Goal: Task Accomplishment & Management: Manage account settings

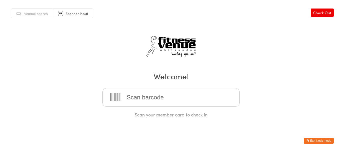
click at [321, 140] on button "Exit kiosk mode" at bounding box center [318, 141] width 30 height 6
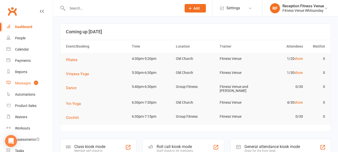
click at [22, 81] on div "Messages" at bounding box center [23, 83] width 16 height 4
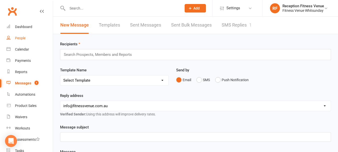
click at [21, 40] on div "People" at bounding box center [20, 38] width 11 height 4
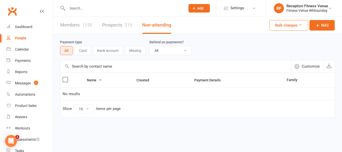
click at [86, 6] on input "text" at bounding box center [124, 8] width 116 height 7
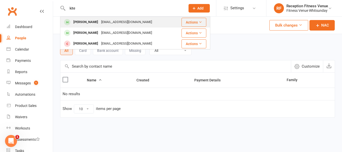
type input "kite"
click at [82, 24] on div "James Kite" at bounding box center [86, 22] width 28 height 7
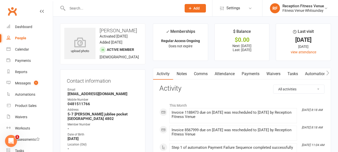
click at [256, 75] on link "Payments" at bounding box center [250, 74] width 25 height 12
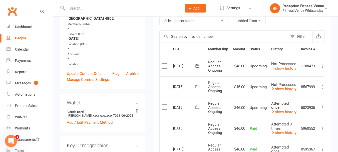
scroll to position [125, 0]
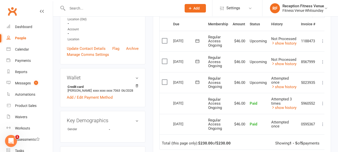
click at [324, 43] on icon at bounding box center [322, 41] width 5 height 5
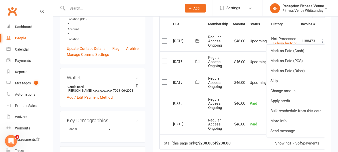
click at [147, 102] on div "upload photo James Kite Activated 29 January, 2024 Added 29 January, 2024 Activ…" at bounding box center [102, 141] width 93 height 487
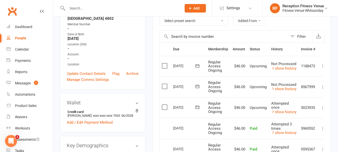
scroll to position [75, 0]
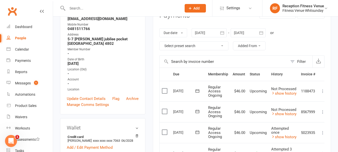
click at [261, 30] on icon "button" at bounding box center [261, 32] width 5 height 5
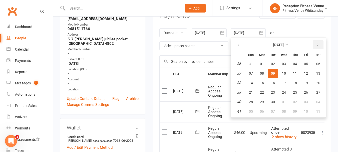
click at [317, 44] on icon "button" at bounding box center [318, 45] width 4 height 4
click at [287, 100] on button "31" at bounding box center [284, 101] width 11 height 9
type input "31 Dec 2025"
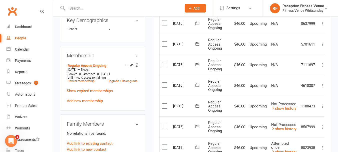
scroll to position [250, 0]
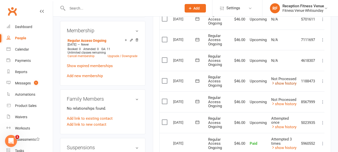
click at [284, 83] on link "show history" at bounding box center [283, 83] width 25 height 5
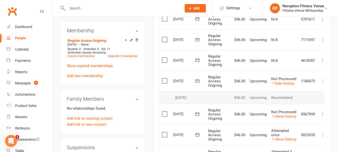
click at [322, 83] on icon at bounding box center [322, 81] width 5 height 5
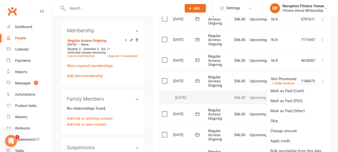
scroll to position [275, 0]
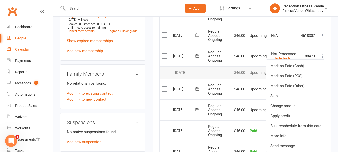
click at [15, 52] on link "Calendar" at bounding box center [30, 49] width 46 height 11
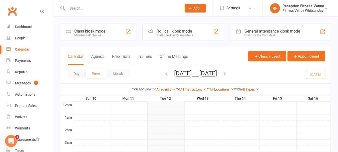
click at [265, 28] on div "General attendance kiosk mode Great for the front desk" at bounding box center [280, 32] width 101 height 17
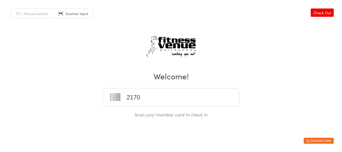
type input "21702"
click at [324, 139] on button "Exit kiosk mode" at bounding box center [318, 141] width 30 height 6
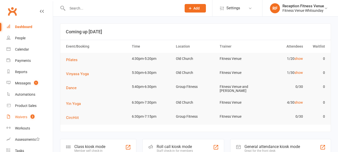
click at [26, 118] on div "Waivers" at bounding box center [21, 117] width 12 height 4
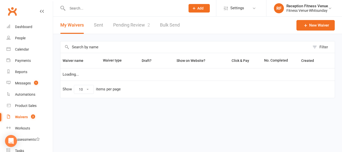
select select "50"
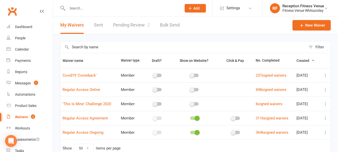
click at [131, 31] on link "Pending Review 2" at bounding box center [131, 25] width 37 height 17
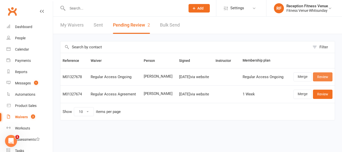
click at [317, 74] on link "Review" at bounding box center [323, 76] width 20 height 9
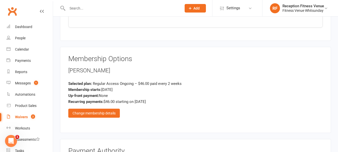
scroll to position [741, 0]
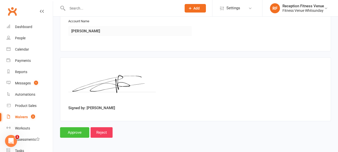
click at [82, 132] on input "Approve" at bounding box center [74, 132] width 29 height 11
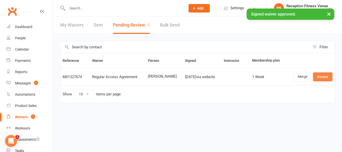
click at [322, 73] on link "Review" at bounding box center [323, 76] width 20 height 9
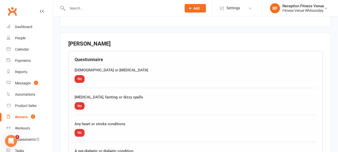
scroll to position [632, 0]
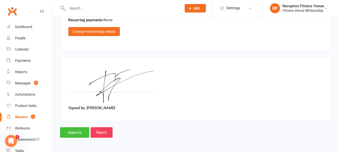
click at [67, 132] on input "Approve" at bounding box center [74, 132] width 29 height 11
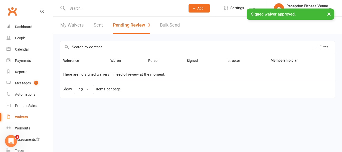
click at [95, 22] on link "Sent" at bounding box center [98, 25] width 9 height 17
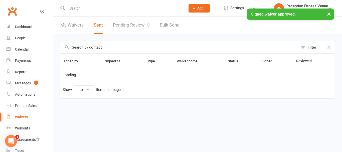
select select "100"
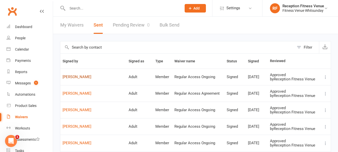
click at [71, 76] on link "[PERSON_NAME]" at bounding box center [94, 77] width 62 height 4
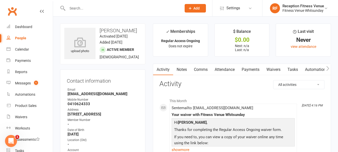
click at [328, 69] on icon "button" at bounding box center [327, 68] width 3 height 5
click at [271, 69] on link "Access Control" at bounding box center [281, 70] width 33 height 12
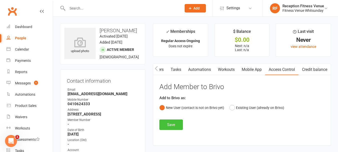
click at [176, 123] on button "Save" at bounding box center [171, 124] width 24 height 11
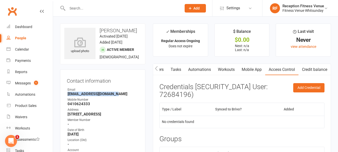
drag, startPoint x: 115, startPoint y: 99, endPoint x: 63, endPoint y: 100, distance: 52.8
click at [63, 100] on div "Contact information Owner Email Clairetravieso@gmail.com Mobile Number 04106243…" at bounding box center [102, 127] width 85 height 116
copy strong "Clairetravieso@gmail.com"
click at [22, 118] on div "Waivers" at bounding box center [21, 117] width 12 height 4
select select "50"
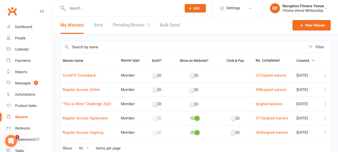
click at [100, 24] on link "Sent" at bounding box center [98, 25] width 9 height 17
select select "100"
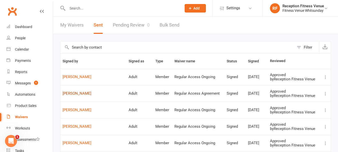
click at [75, 91] on link "Tomas Faiman" at bounding box center [94, 93] width 62 height 4
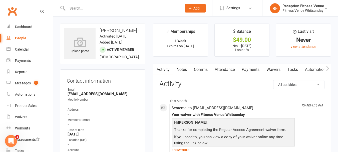
click at [329, 67] on icon "button" at bounding box center [327, 68] width 3 height 5
click at [293, 66] on link "Mobile App" at bounding box center [293, 70] width 27 height 12
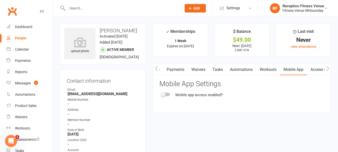
click at [316, 70] on link "Access Control" at bounding box center [323, 70] width 33 height 12
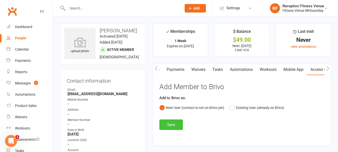
click at [179, 126] on button "Save" at bounding box center [171, 124] width 24 height 11
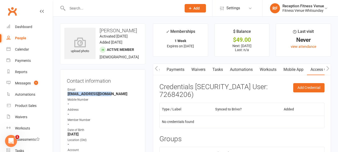
drag, startPoint x: 112, startPoint y: 100, endPoint x: 66, endPoint y: 100, distance: 46.3
click at [66, 100] on div "Contact information Owner Email tomasfaiman@gmail.com Mobile Number - Address -…" at bounding box center [102, 127] width 85 height 116
copy strong "tomasfaiman@gmail.com"
click at [23, 115] on div "Waivers" at bounding box center [21, 117] width 12 height 4
select select "50"
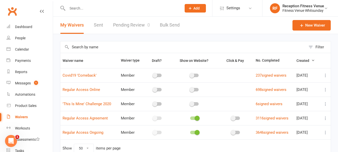
click at [97, 24] on link "Sent" at bounding box center [98, 25] width 9 height 17
select select "100"
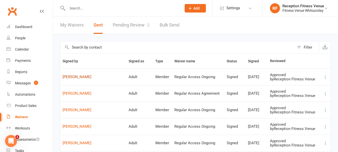
click at [75, 77] on link "Clara Travieso" at bounding box center [94, 77] width 62 height 4
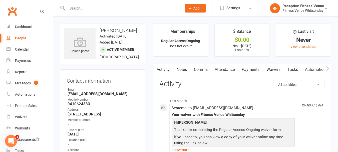
click at [325, 68] on button "button" at bounding box center [327, 69] width 6 height 11
click at [328, 70] on icon "button" at bounding box center [327, 68] width 3 height 5
click at [286, 68] on link "Mobile App" at bounding box center [293, 70] width 27 height 12
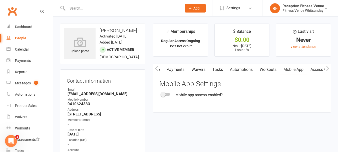
click at [167, 95] on div at bounding box center [165, 95] width 9 height 4
click at [161, 94] on input "checkbox" at bounding box center [161, 94] width 0 height 0
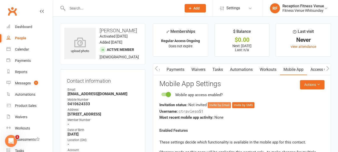
click at [215, 105] on button "Invite by Email" at bounding box center [219, 105] width 23 height 6
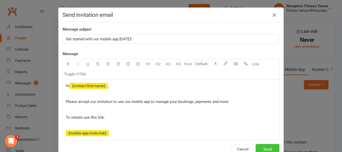
click at [265, 145] on button "Send" at bounding box center [267, 149] width 24 height 11
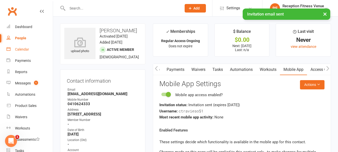
click at [24, 53] on link "Calendar" at bounding box center [30, 49] width 46 height 11
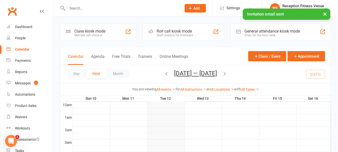
click at [247, 25] on div "General attendance kiosk mode Great for the front desk" at bounding box center [280, 32] width 101 height 17
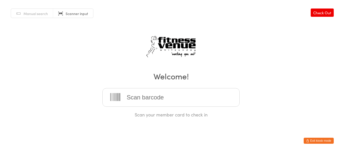
click at [322, 142] on button "Exit kiosk mode" at bounding box center [318, 141] width 30 height 6
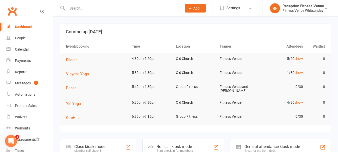
scroll to position [25, 0]
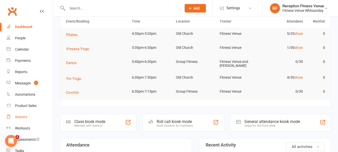
click at [21, 118] on div "Waivers" at bounding box center [21, 117] width 12 height 4
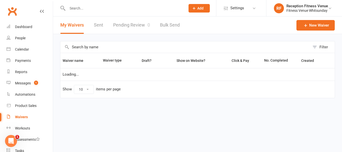
select select "50"
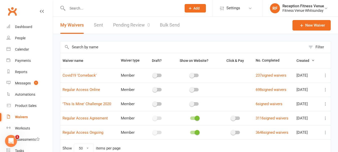
click at [101, 27] on link "Sent" at bounding box center [98, 25] width 9 height 17
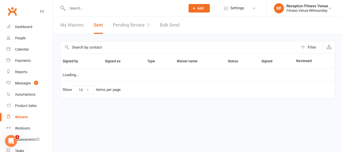
select select "100"
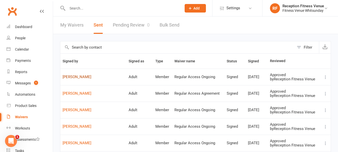
click at [82, 77] on link "[PERSON_NAME]" at bounding box center [94, 77] width 62 height 4
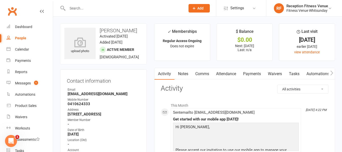
select select "100"
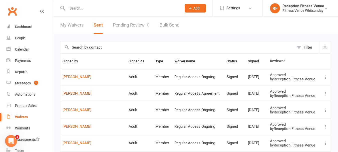
click at [71, 94] on link "[PERSON_NAME]" at bounding box center [94, 93] width 62 height 4
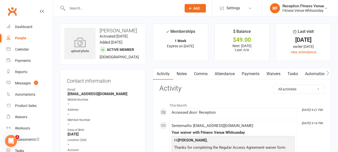
click at [245, 74] on link "Payments" at bounding box center [250, 74] width 25 height 12
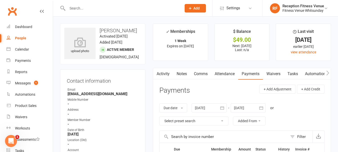
scroll to position [50, 0]
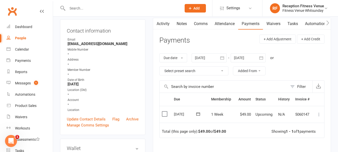
click at [165, 114] on label at bounding box center [165, 113] width 7 height 5
click at [165, 111] on input "checkbox" at bounding box center [163, 111] width 3 height 0
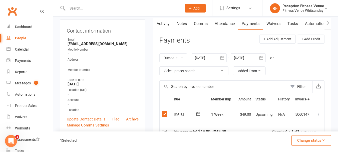
click at [319, 115] on icon at bounding box center [318, 114] width 5 height 5
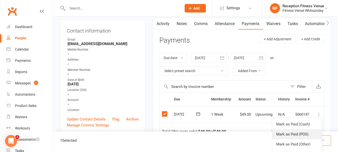
click at [310, 134] on link "Mark as Paid (POS)" at bounding box center [297, 134] width 50 height 10
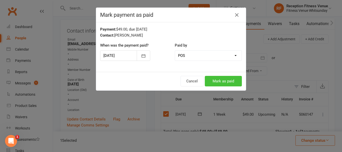
click at [212, 76] on button "Mark as paid" at bounding box center [223, 81] width 37 height 11
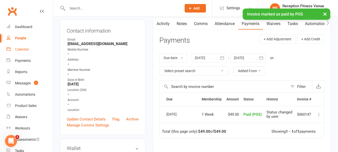
click at [13, 50] on link "Calendar" at bounding box center [30, 49] width 46 height 11
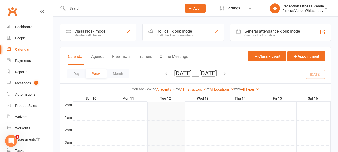
click at [273, 33] on div "General attendance kiosk mode" at bounding box center [272, 31] width 56 height 5
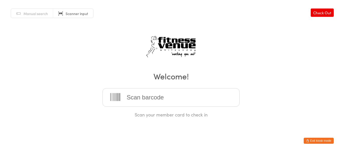
click at [325, 138] on button "Exit kiosk mode" at bounding box center [318, 141] width 30 height 6
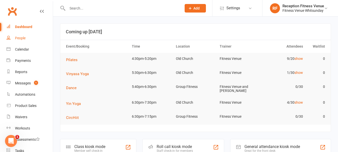
click at [23, 35] on link "People" at bounding box center [30, 38] width 46 height 11
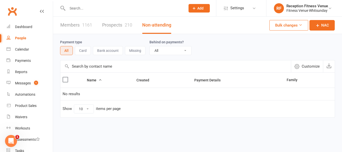
click at [82, 11] on input "text" at bounding box center [124, 8] width 116 height 7
type input "o"
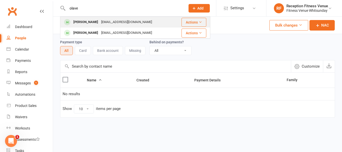
type input "olave"
click at [90, 23] on div "[PERSON_NAME]" at bounding box center [86, 22] width 28 height 7
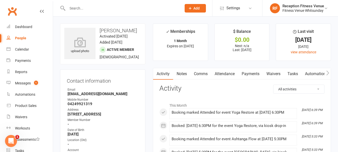
click at [327, 72] on icon "button" at bounding box center [327, 72] width 3 height 5
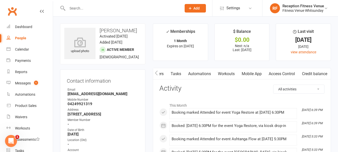
click at [286, 73] on link "Access Control" at bounding box center [281, 74] width 33 height 12
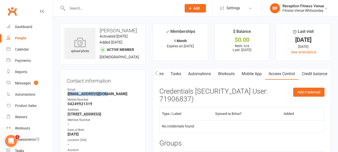
drag, startPoint x: 106, startPoint y: 100, endPoint x: 65, endPoint y: 101, distance: 40.3
click at [65, 101] on div "Contact information Owner Email [EMAIL_ADDRESS][DOMAIN_NAME] Mobile Number [PHO…" at bounding box center [102, 127] width 85 height 116
copy strong "[EMAIL_ADDRESS][DOMAIN_NAME]"
click at [19, 50] on div "Calendar" at bounding box center [22, 49] width 14 height 4
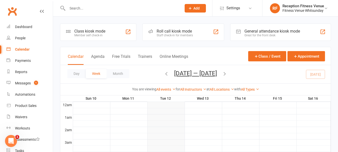
click at [255, 32] on div "General attendance kiosk mode" at bounding box center [272, 31] width 56 height 5
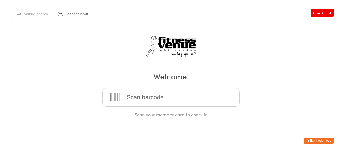
click at [325, 142] on button "Exit kiosk mode" at bounding box center [318, 141] width 30 height 6
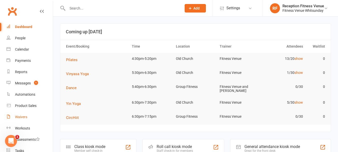
click at [23, 117] on div "Waivers" at bounding box center [21, 117] width 12 height 4
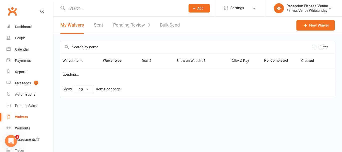
select select "50"
click at [24, 38] on div "People" at bounding box center [20, 38] width 11 height 4
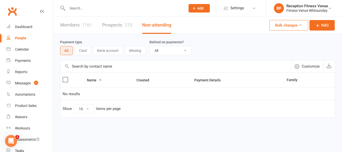
click at [84, 10] on input "text" at bounding box center [124, 8] width 116 height 7
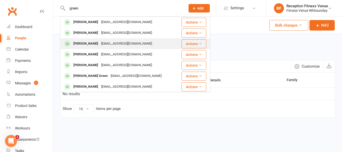
type input "green"
click at [89, 43] on div "Makayla Green" at bounding box center [86, 43] width 28 height 7
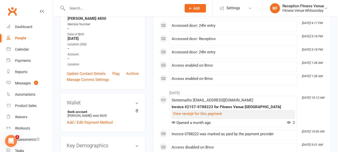
scroll to position [25, 0]
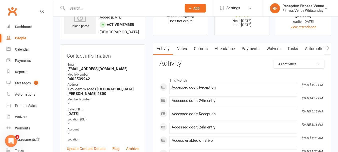
click at [255, 50] on link "Payments" at bounding box center [250, 49] width 25 height 12
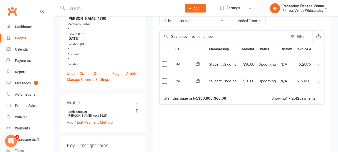
scroll to position [125, 0]
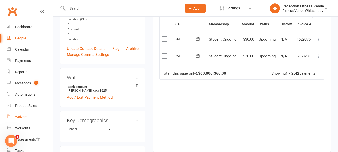
click at [23, 116] on div "Waivers" at bounding box center [21, 117] width 12 height 4
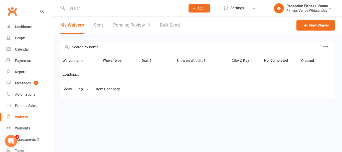
select select "50"
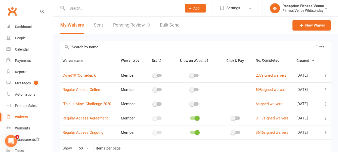
click at [125, 28] on link "Pending Review 0" at bounding box center [131, 25] width 37 height 17
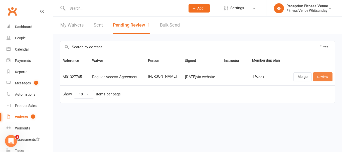
click at [327, 72] on link "Review" at bounding box center [323, 76] width 20 height 9
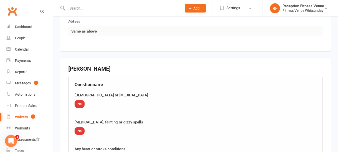
scroll to position [632, 0]
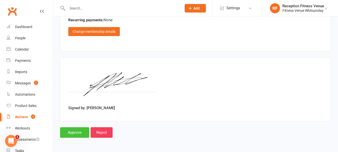
click at [80, 131] on input "Approve" at bounding box center [74, 132] width 29 height 11
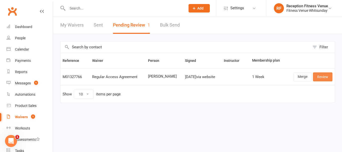
click at [318, 77] on link "Review" at bounding box center [323, 76] width 20 height 9
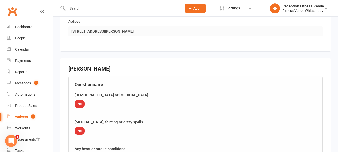
scroll to position [632, 0]
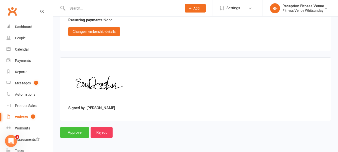
click at [76, 131] on input "Approve" at bounding box center [74, 132] width 29 height 11
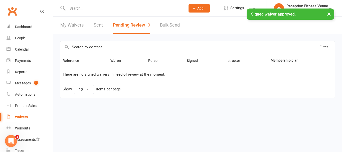
click at [101, 24] on link "Sent" at bounding box center [98, 25] width 9 height 17
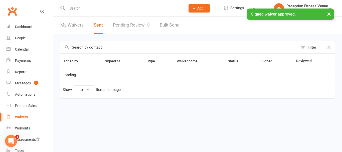
select select "100"
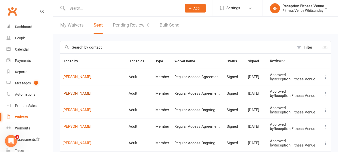
click at [78, 93] on link "[PERSON_NAME]" at bounding box center [94, 93] width 62 height 4
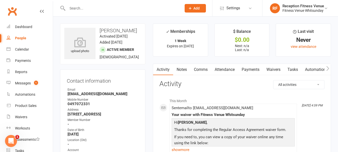
click at [326, 68] on icon "button" at bounding box center [327, 68] width 3 height 5
click at [318, 68] on link "Access Control" at bounding box center [323, 70] width 33 height 12
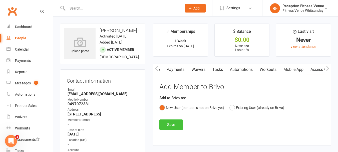
click at [173, 126] on button "Save" at bounding box center [171, 124] width 24 height 11
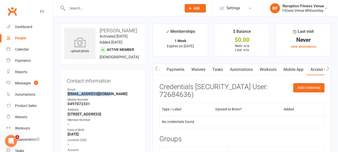
drag, startPoint x: 113, startPoint y: 100, endPoint x: 65, endPoint y: 101, distance: 47.6
click at [65, 101] on div "Contact information Owner Email tobywade97@gmail.com Mobile Number 0497072331 A…" at bounding box center [102, 127] width 85 height 116
copy strong "[EMAIL_ADDRESS][DOMAIN_NAME]"
click at [20, 121] on link "Waivers" at bounding box center [30, 116] width 46 height 11
select select "50"
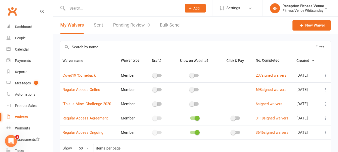
click at [97, 28] on link "Sent" at bounding box center [98, 25] width 9 height 17
select select "100"
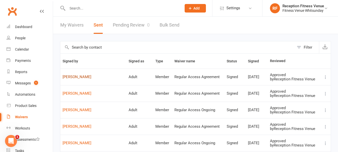
click at [80, 78] on link "[PERSON_NAME]" at bounding box center [94, 77] width 62 height 4
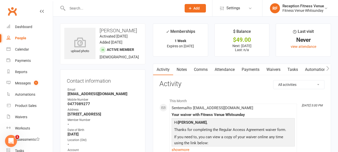
click at [326, 68] on icon "button" at bounding box center [327, 68] width 3 height 5
click at [314, 69] on link "Access Control" at bounding box center [323, 70] width 33 height 12
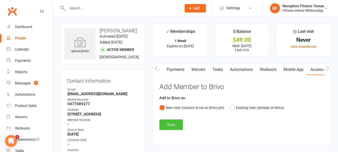
click at [165, 121] on button "Save" at bounding box center [171, 124] width 24 height 11
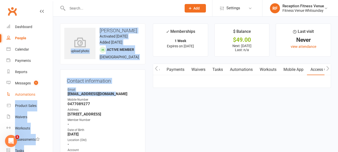
drag, startPoint x: 118, startPoint y: 99, endPoint x: 46, endPoint y: 94, distance: 72.2
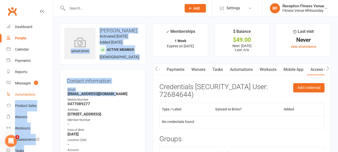
click at [46, 94] on link "Automations" at bounding box center [30, 94] width 46 height 11
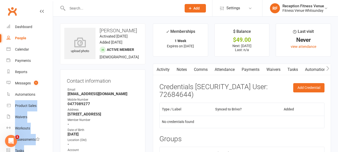
click at [141, 86] on div "Contact information Owner Email Shaundoolan77@gmail.com Mobile Number 047708927…" at bounding box center [102, 127] width 85 height 116
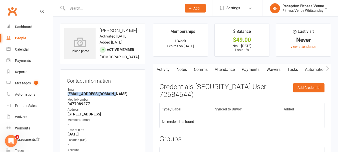
drag, startPoint x: 69, startPoint y: 100, endPoint x: 116, endPoint y: 98, distance: 47.3
click at [116, 96] on strong "[EMAIL_ADDRESS][DOMAIN_NAME]" at bounding box center [103, 94] width 71 height 5
copy strong "Shaundoolan77@gmail.com"
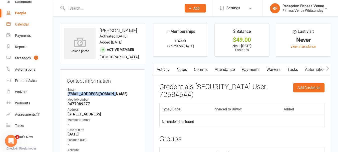
click at [23, 25] on div "Calendar" at bounding box center [22, 24] width 14 height 4
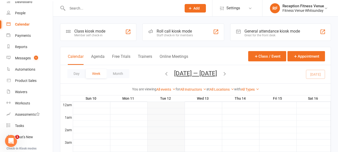
click at [273, 32] on div "General attendance kiosk mode" at bounding box center [272, 31] width 56 height 5
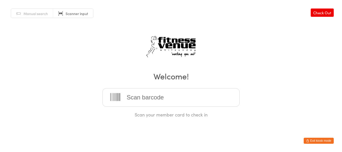
click at [319, 141] on button "Exit kiosk mode" at bounding box center [318, 141] width 30 height 6
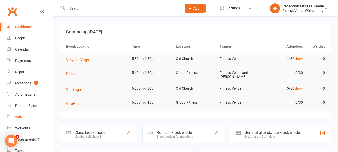
click at [27, 117] on div "Waivers" at bounding box center [21, 117] width 12 height 4
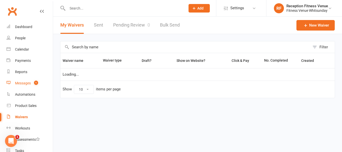
select select "50"
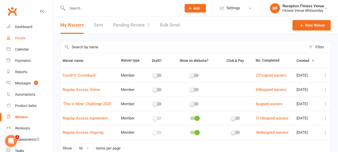
click at [15, 36] on link "People" at bounding box center [30, 38] width 46 height 11
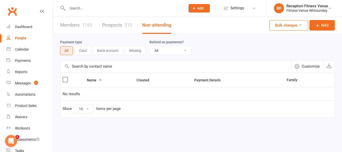
click at [76, 7] on input "text" at bounding box center [124, 8] width 116 height 7
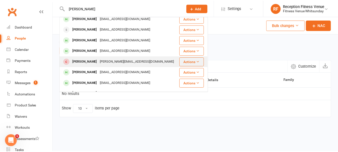
scroll to position [50, 0]
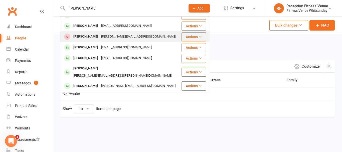
type input "rachel allen"
click at [81, 37] on div "Racheal Lee" at bounding box center [86, 36] width 28 height 7
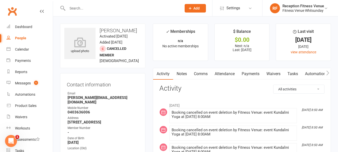
click at [9, 142] on icon "Open Intercom Messenger" at bounding box center [11, 141] width 8 height 8
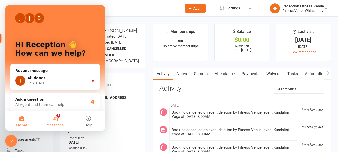
click at [58, 122] on button "1 Messages" at bounding box center [54, 121] width 33 height 20
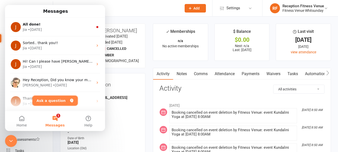
click at [58, 102] on button "Ask a question" at bounding box center [55, 101] width 45 height 10
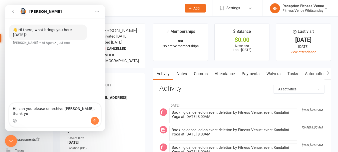
type textarea "Hi, can you please unarchive rachel allen. thank you"
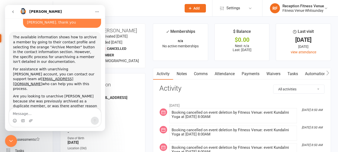
scroll to position [37, 0]
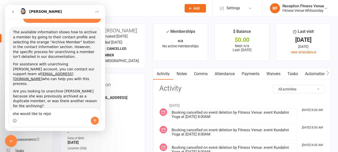
type textarea "she would like to rejoin"
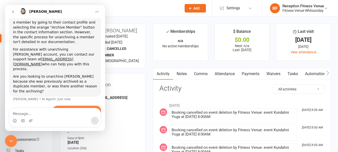
scroll to position [68, 0]
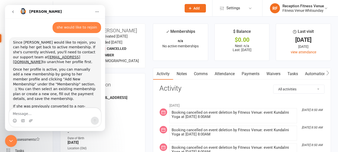
scroll to position [131, 0]
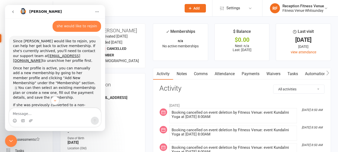
click at [14, 140] on div "Close Intercom Messenger" at bounding box center [11, 141] width 12 height 12
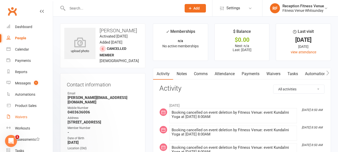
scroll to position [1, 0]
click at [24, 51] on link "Calendar" at bounding box center [30, 49] width 46 height 11
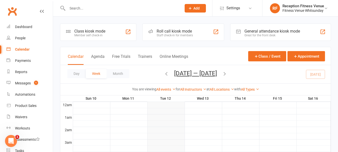
click at [262, 33] on div "General attendance kiosk mode" at bounding box center [272, 31] width 56 height 5
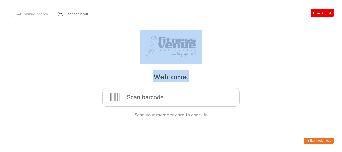
click at [54, 0] on html "You have now entered Kiosk Mode. Members will be able to check themselves in us…" at bounding box center [171, 76] width 342 height 152
click at [327, 140] on button "Exit kiosk mode" at bounding box center [318, 141] width 30 height 6
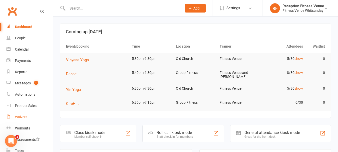
click at [22, 116] on div "Waivers" at bounding box center [21, 117] width 12 height 4
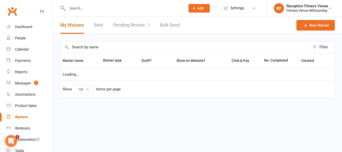
select select "50"
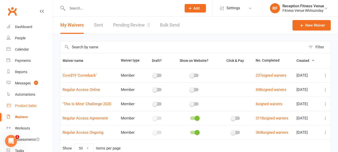
click at [23, 107] on div "Product Sales" at bounding box center [26, 106] width 22 height 4
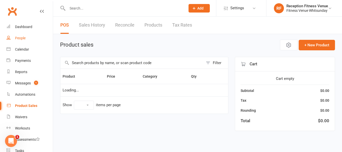
select select "100"
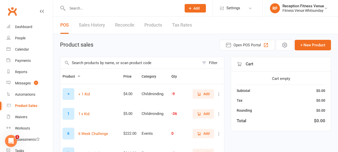
click at [90, 65] on input "text" at bounding box center [129, 63] width 139 height 12
drag, startPoint x: 90, startPoint y: 65, endPoint x: 85, endPoint y: 60, distance: 6.8
click at [85, 60] on input "text" at bounding box center [129, 63] width 139 height 12
click at [91, 63] on input "text" at bounding box center [129, 63] width 139 height 12
type input "9369998229147"
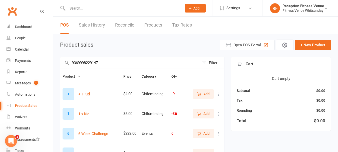
click at [91, 63] on input "9369998229147" at bounding box center [129, 63] width 139 height 12
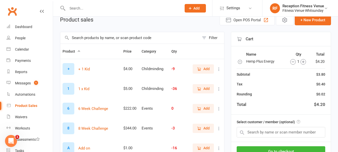
scroll to position [225, 0]
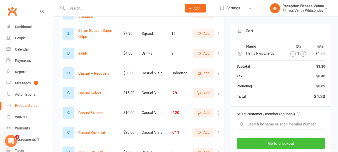
click at [292, 142] on button "Go to checkout" at bounding box center [281, 143] width 89 height 11
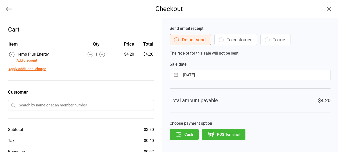
click at [213, 135] on icon "button" at bounding box center [211, 133] width 5 height 3
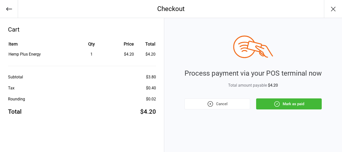
click at [307, 106] on button "Mark as paid" at bounding box center [289, 103] width 66 height 11
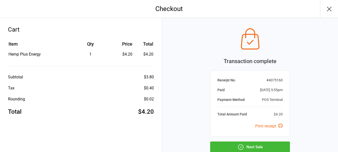
click at [255, 143] on button "Next Sale" at bounding box center [250, 146] width 80 height 11
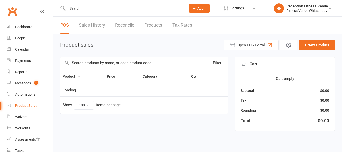
select select "100"
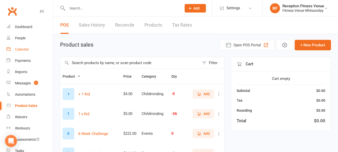
click at [21, 47] on div "Calendar" at bounding box center [22, 49] width 14 height 4
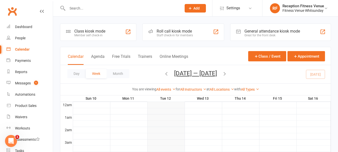
click at [258, 34] on div "Great for the front desk" at bounding box center [272, 36] width 56 height 4
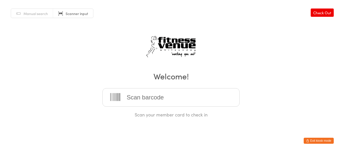
click at [321, 141] on button "Exit kiosk mode" at bounding box center [318, 141] width 30 height 6
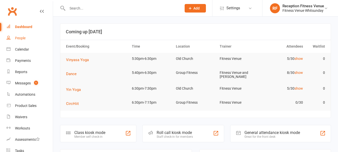
click at [24, 39] on div "People" at bounding box center [20, 38] width 11 height 4
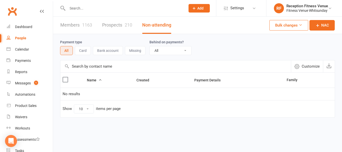
click at [77, 14] on div at bounding box center [121, 8] width 122 height 16
click at [80, 11] on input "text" at bounding box center [124, 8] width 116 height 7
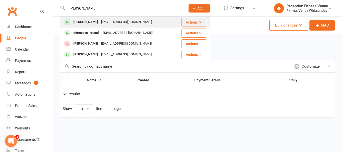
type input "mercado"
click at [83, 21] on div "[PERSON_NAME]" at bounding box center [86, 22] width 28 height 7
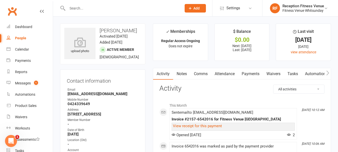
click at [254, 74] on link "Payments" at bounding box center [250, 74] width 25 height 12
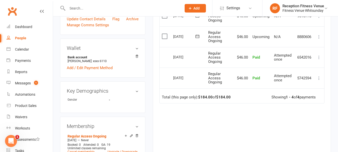
scroll to position [75, 0]
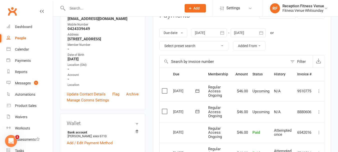
click at [225, 31] on icon "button" at bounding box center [222, 32] width 5 height 5
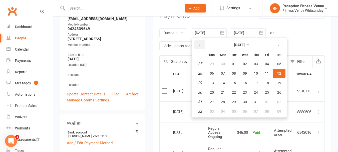
click at [202, 42] on button "button" at bounding box center [199, 44] width 11 height 9
click at [280, 61] on button "01" at bounding box center [279, 63] width 13 height 9
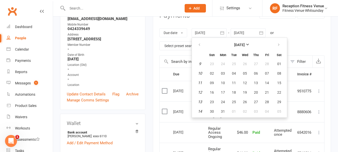
type input "01 Mar 2025"
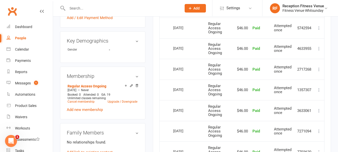
scroll to position [225, 0]
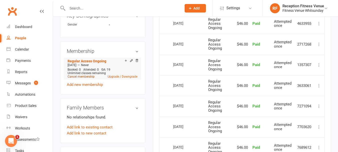
click at [82, 78] on link "Cancel membership" at bounding box center [81, 77] width 27 height 4
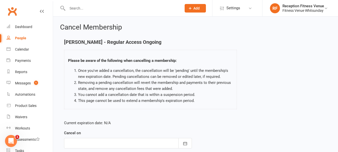
scroll to position [64, 0]
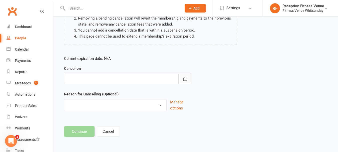
click at [188, 75] on button "button" at bounding box center [185, 79] width 14 height 11
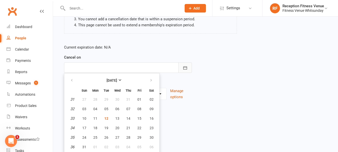
scroll to position [77, 0]
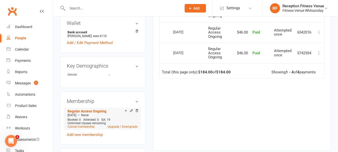
scroll to position [225, 0]
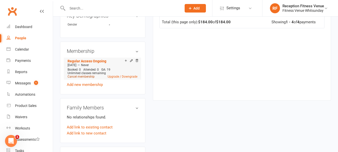
click at [78, 78] on link "Cancel membership" at bounding box center [81, 77] width 27 height 4
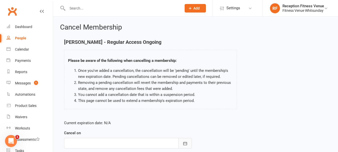
click at [184, 145] on icon "button" at bounding box center [185, 143] width 4 height 3
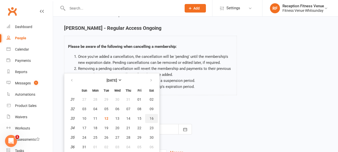
click at [151, 118] on span "16" at bounding box center [152, 118] width 4 height 4
type input "16 Aug 2025"
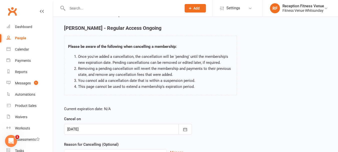
scroll to position [64, 0]
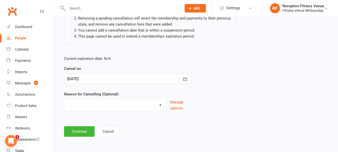
click at [155, 108] on select "Email request Excessive defaults Holiday Injury Leaving town Other reason" at bounding box center [115, 104] width 102 height 10
select select "4"
click at [64, 99] on select "Email request Excessive defaults Holiday Injury Leaving town Other reason" at bounding box center [115, 104] width 102 height 10
click at [81, 127] on button "Continue" at bounding box center [79, 131] width 31 height 11
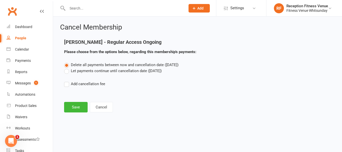
click at [77, 100] on main "Felipe Mercado - Regular Access Ongoing Please choose from the options below, r…" at bounding box center [197, 75] width 275 height 73
click at [78, 105] on button "Save" at bounding box center [76, 107] width 24 height 11
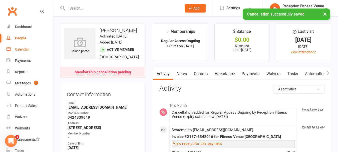
click at [21, 45] on link "Calendar" at bounding box center [30, 49] width 46 height 11
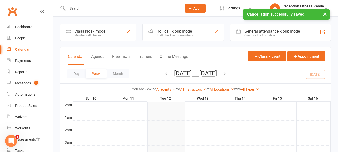
click at [254, 34] on div "Great for the front desk" at bounding box center [272, 36] width 56 height 4
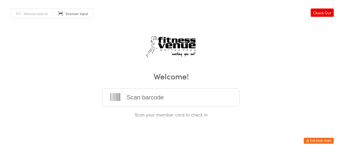
click at [322, 141] on button "Exit kiosk mode" at bounding box center [318, 141] width 30 height 6
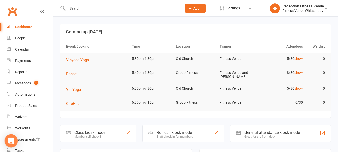
click at [11, 142] on icon "Open Intercom Messenger" at bounding box center [11, 141] width 6 height 7
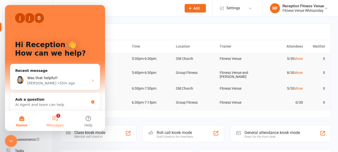
click at [56, 119] on button "1 Messages" at bounding box center [54, 121] width 33 height 20
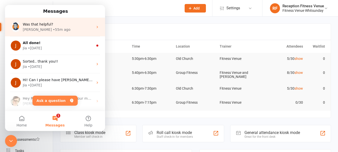
click at [51, 27] on div "[PERSON_NAME] • 55m ago" at bounding box center [58, 29] width 71 height 5
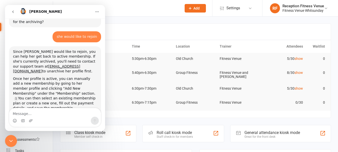
scroll to position [96, 0]
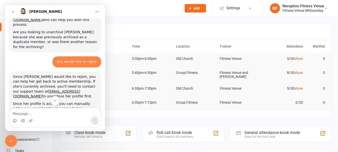
click at [53, 99] on icon "Scroll to bottom" at bounding box center [55, 100] width 5 height 5
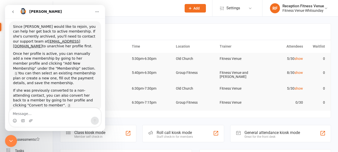
scroll to position [0, 0]
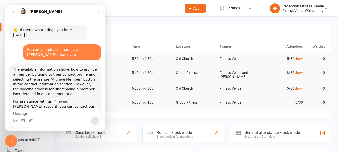
click at [116, 25] on header "Coming up [DATE]" at bounding box center [195, 32] width 270 height 16
click at [52, 102] on button "Scroll to bottom" at bounding box center [54, 100] width 9 height 9
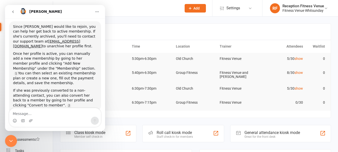
click at [13, 12] on icon "go back" at bounding box center [13, 12] width 4 height 4
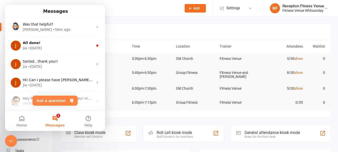
click at [11, 141] on icon "Close Intercom Messenger" at bounding box center [11, 141] width 6 height 6
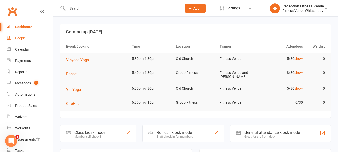
click at [21, 37] on div "People" at bounding box center [20, 38] width 11 height 4
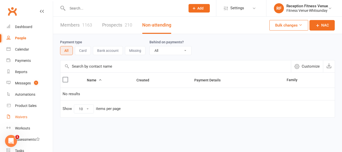
click at [22, 116] on div "Waivers" at bounding box center [21, 117] width 12 height 4
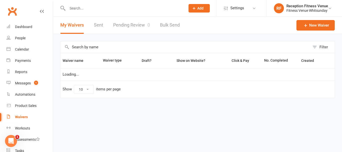
select select "50"
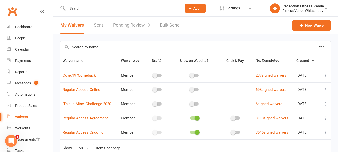
click at [100, 26] on link "Sent" at bounding box center [98, 25] width 9 height 17
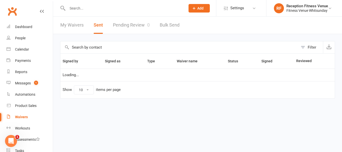
select select "100"
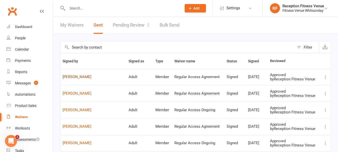
click at [75, 75] on link "[PERSON_NAME]" at bounding box center [94, 77] width 62 height 4
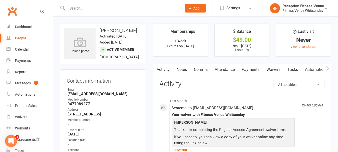
click at [256, 69] on link "Payments" at bounding box center [250, 70] width 25 height 12
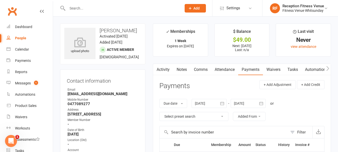
scroll to position [50, 0]
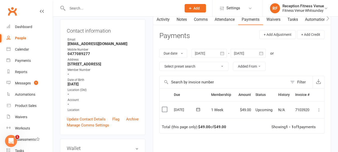
click at [164, 110] on label at bounding box center [165, 109] width 7 height 5
click at [164, 107] on input "checkbox" at bounding box center [163, 107] width 3 height 0
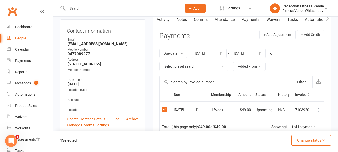
click at [318, 108] on icon at bounding box center [318, 109] width 5 height 5
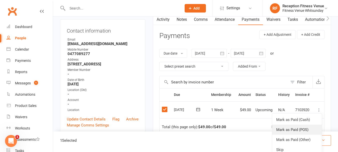
click at [295, 130] on link "Mark as Paid (POS)" at bounding box center [297, 130] width 50 height 10
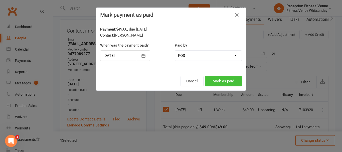
click at [212, 77] on button "Mark as paid" at bounding box center [223, 81] width 37 height 11
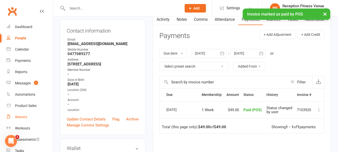
click at [16, 119] on link "Waivers" at bounding box center [30, 116] width 46 height 11
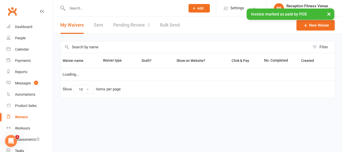
select select "50"
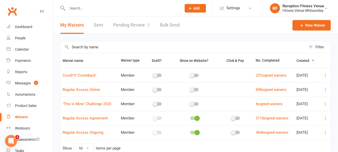
click at [99, 22] on link "Sent" at bounding box center [98, 25] width 9 height 17
select select "100"
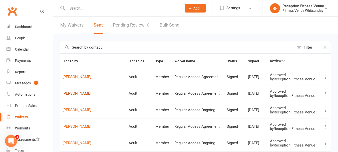
click at [77, 93] on link "[PERSON_NAME]" at bounding box center [94, 93] width 62 height 4
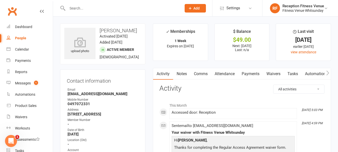
click at [250, 70] on link "Payments" at bounding box center [250, 74] width 25 height 12
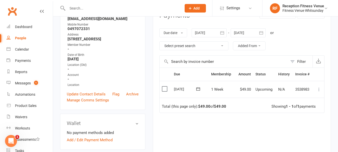
scroll to position [100, 0]
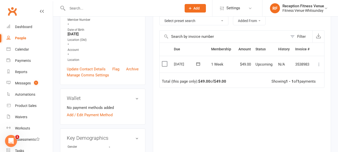
click at [164, 63] on label at bounding box center [165, 63] width 7 height 5
click at [164, 61] on input "checkbox" at bounding box center [163, 61] width 3 height 0
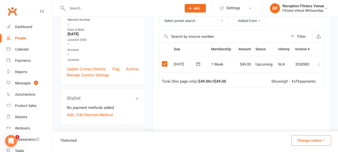
click at [318, 65] on icon at bounding box center [318, 64] width 5 height 5
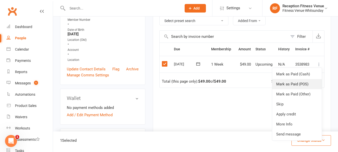
click at [287, 84] on link "Mark as Paid (POS)" at bounding box center [297, 84] width 50 height 10
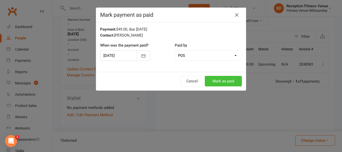
click at [209, 83] on button "Mark as paid" at bounding box center [223, 81] width 37 height 11
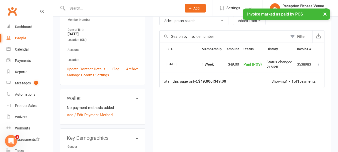
click at [21, 39] on div "People" at bounding box center [20, 38] width 11 height 4
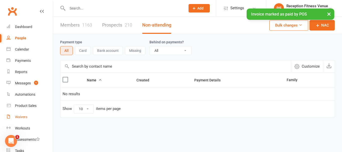
click at [22, 115] on div "Waivers" at bounding box center [21, 117] width 12 height 4
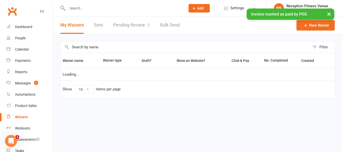
select select "50"
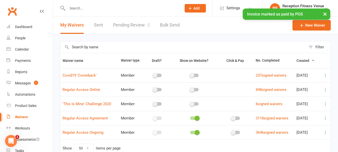
click at [98, 26] on link "Sent" at bounding box center [98, 25] width 9 height 17
select select "100"
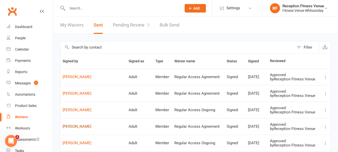
click at [79, 126] on link "[PERSON_NAME]" at bounding box center [94, 126] width 62 height 4
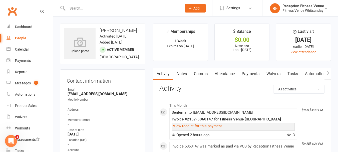
click at [250, 74] on link "Payments" at bounding box center [250, 74] width 25 height 12
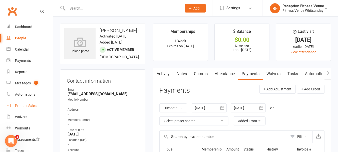
click at [36, 106] on div "Product Sales" at bounding box center [26, 106] width 22 height 4
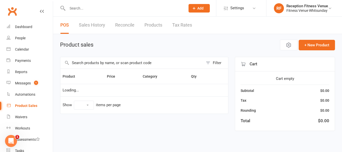
select select "100"
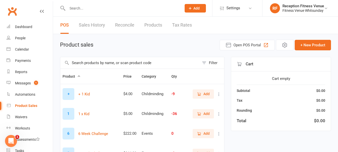
click at [131, 61] on input "text" at bounding box center [129, 63] width 139 height 12
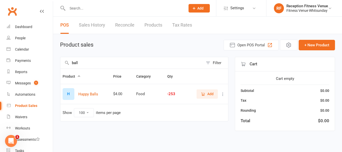
click at [209, 93] on span "Add" at bounding box center [210, 94] width 6 height 6
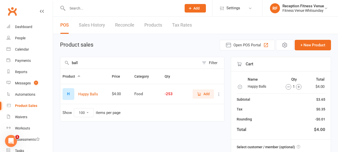
click at [299, 89] on icon "button" at bounding box center [299, 87] width 6 height 6
click at [299, 89] on icon "button" at bounding box center [297, 87] width 6 height 6
drag, startPoint x: 90, startPoint y: 65, endPoint x: 0, endPoint y: 57, distance: 90.6
click at [0, 57] on ui-view "Prospect Member Non-attending contact Class / event Appointment Task Membership…" at bounding box center [169, 104] width 338 height 206
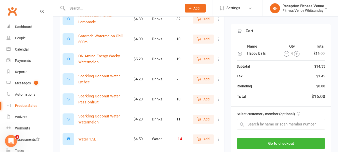
scroll to position [131, 0]
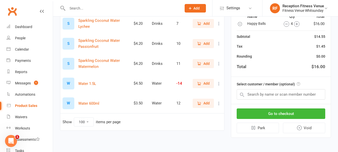
click at [204, 106] on button "Add" at bounding box center [203, 103] width 21 height 9
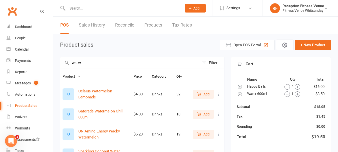
drag, startPoint x: 99, startPoint y: 62, endPoint x: 0, endPoint y: 74, distance: 99.8
click at [0, 74] on ui-view "Prospect Member Non-attending contact Class / event Appointment Task Membership…" at bounding box center [169, 138] width 338 height 274
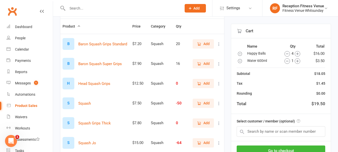
scroll to position [75, 0]
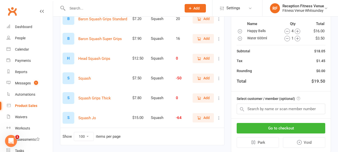
type input "squash"
drag, startPoint x: 210, startPoint y: 112, endPoint x: 209, endPoint y: 115, distance: 3.9
click at [210, 112] on td "Add" at bounding box center [206, 118] width 35 height 20
click at [209, 115] on span "Add" at bounding box center [206, 118] width 6 height 6
click at [301, 128] on button "Go to checkout" at bounding box center [281, 128] width 89 height 11
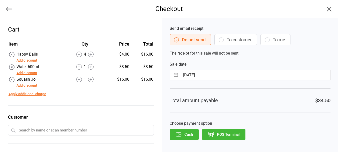
click at [228, 130] on button "POS Terminal" at bounding box center [223, 134] width 43 height 11
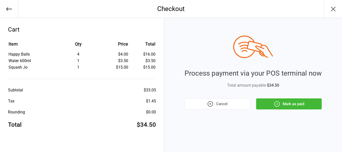
click at [319, 104] on button "Mark as paid" at bounding box center [289, 103] width 66 height 11
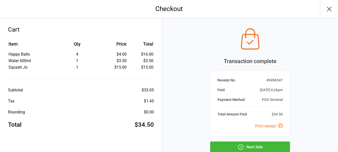
click at [265, 145] on button "Next Sale" at bounding box center [250, 146] width 80 height 11
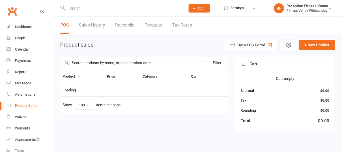
select select "100"
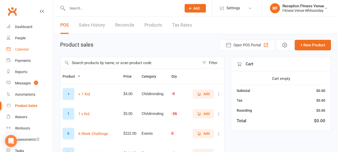
click at [27, 49] on div "Calendar" at bounding box center [22, 49] width 14 height 4
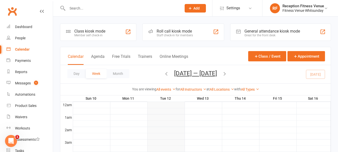
click at [263, 32] on div "General attendance kiosk mode" at bounding box center [272, 31] width 56 height 5
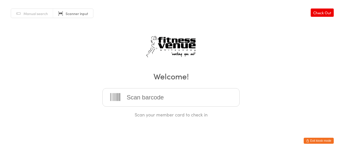
click at [327, 140] on button "Exit kiosk mode" at bounding box center [318, 141] width 30 height 6
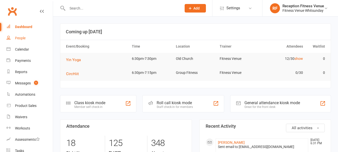
click at [23, 38] on div "People" at bounding box center [20, 38] width 11 height 4
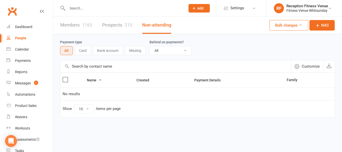
click at [73, 8] on input "text" at bounding box center [124, 8] width 116 height 7
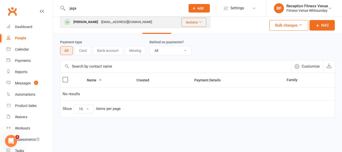
type input "jaga"
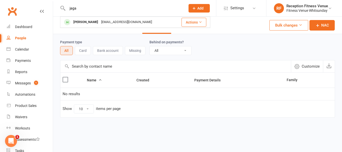
click at [94, 20] on div "Caroline Jagalla" at bounding box center [86, 22] width 28 height 7
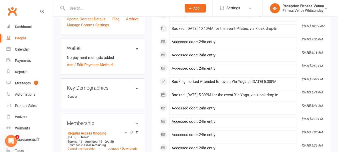
scroll to position [50, 0]
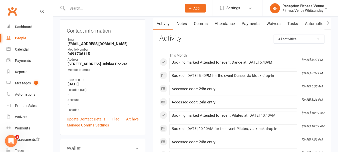
click at [256, 23] on link "Payments" at bounding box center [250, 24] width 25 height 12
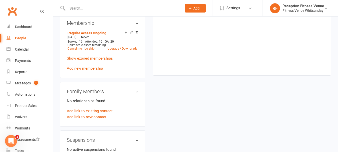
scroll to position [300, 0]
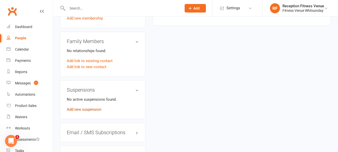
click at [92, 110] on link "Add new suspension" at bounding box center [84, 109] width 35 height 5
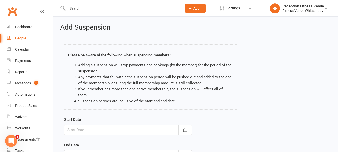
scroll to position [50, 0]
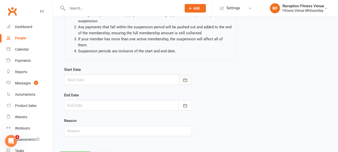
click at [186, 80] on icon "button" at bounding box center [185, 80] width 5 height 5
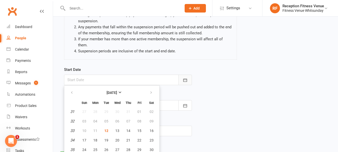
scroll to position [62, 0]
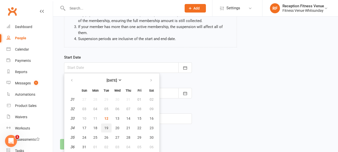
click at [106, 129] on span "19" at bounding box center [106, 128] width 4 height 4
type input "19 Aug 2025"
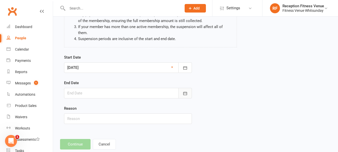
click at [186, 88] on button "button" at bounding box center [185, 93] width 14 height 11
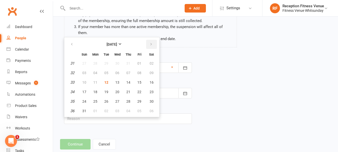
click at [152, 43] on icon "button" at bounding box center [151, 44] width 4 height 4
click at [108, 102] on button "30" at bounding box center [106, 101] width 11 height 9
type input "30 Sep 2025"
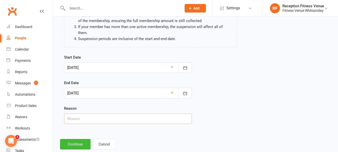
click at [86, 120] on input "text" at bounding box center [128, 118] width 128 height 11
type input "away"
click at [80, 142] on button "Continue" at bounding box center [75, 144] width 31 height 11
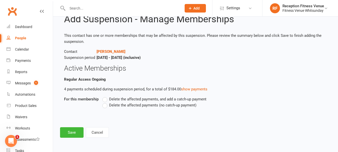
scroll to position [0, 0]
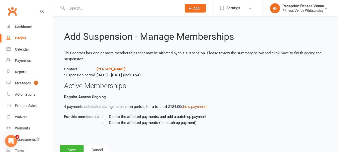
click at [148, 122] on span "Delete the affected payments (no catch-up payment)" at bounding box center [152, 122] width 87 height 5
click at [106, 120] on input "Delete the affected payments (no catch-up payment)" at bounding box center [103, 120] width 3 height 0
click at [77, 146] on button "Save" at bounding box center [72, 150] width 24 height 11
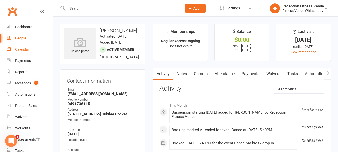
click at [24, 48] on div "Calendar" at bounding box center [22, 49] width 14 height 4
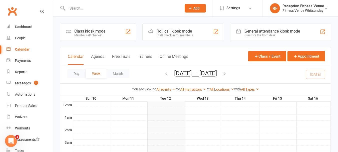
click at [289, 30] on div "General attendance kiosk mode" at bounding box center [272, 31] width 56 height 5
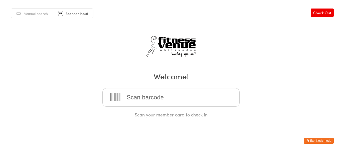
click at [328, 138] on button "Exit kiosk mode" at bounding box center [318, 141] width 30 height 6
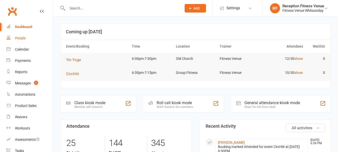
click at [17, 36] on div "People" at bounding box center [20, 38] width 11 height 4
